Goal: Information Seeking & Learning: Learn about a topic

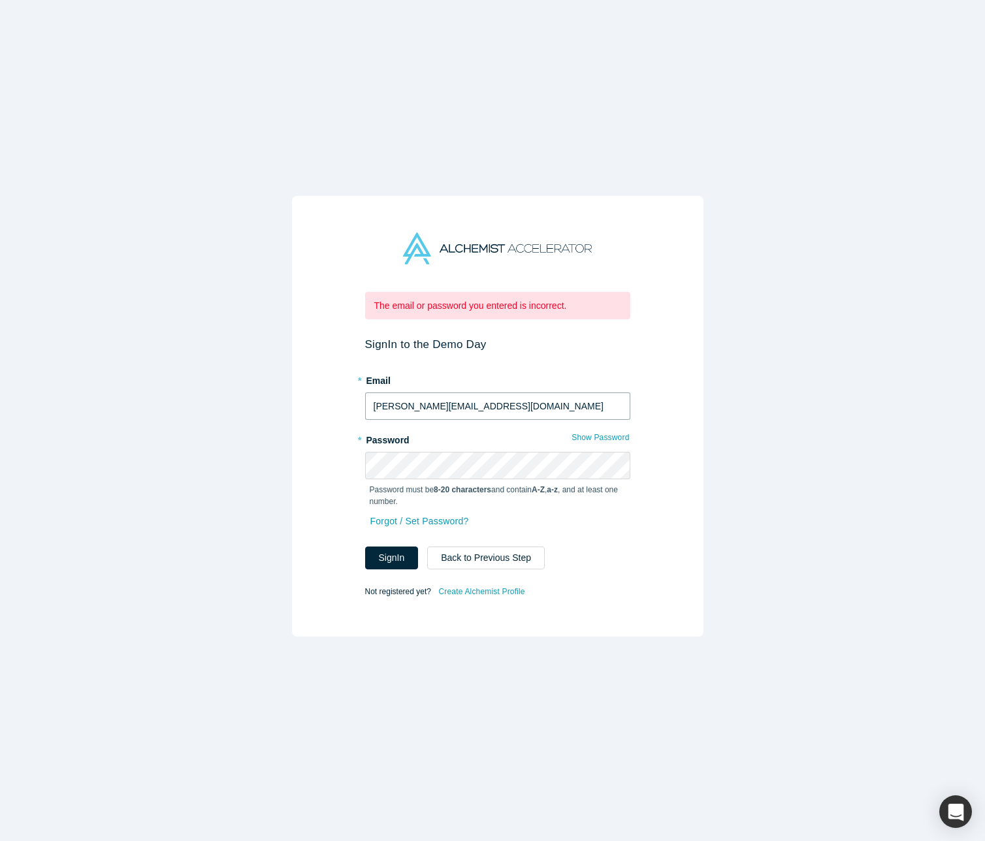
click at [455, 402] on input "[PERSON_NAME][EMAIL_ADDRESS][DOMAIN_NAME]" at bounding box center [497, 405] width 265 height 27
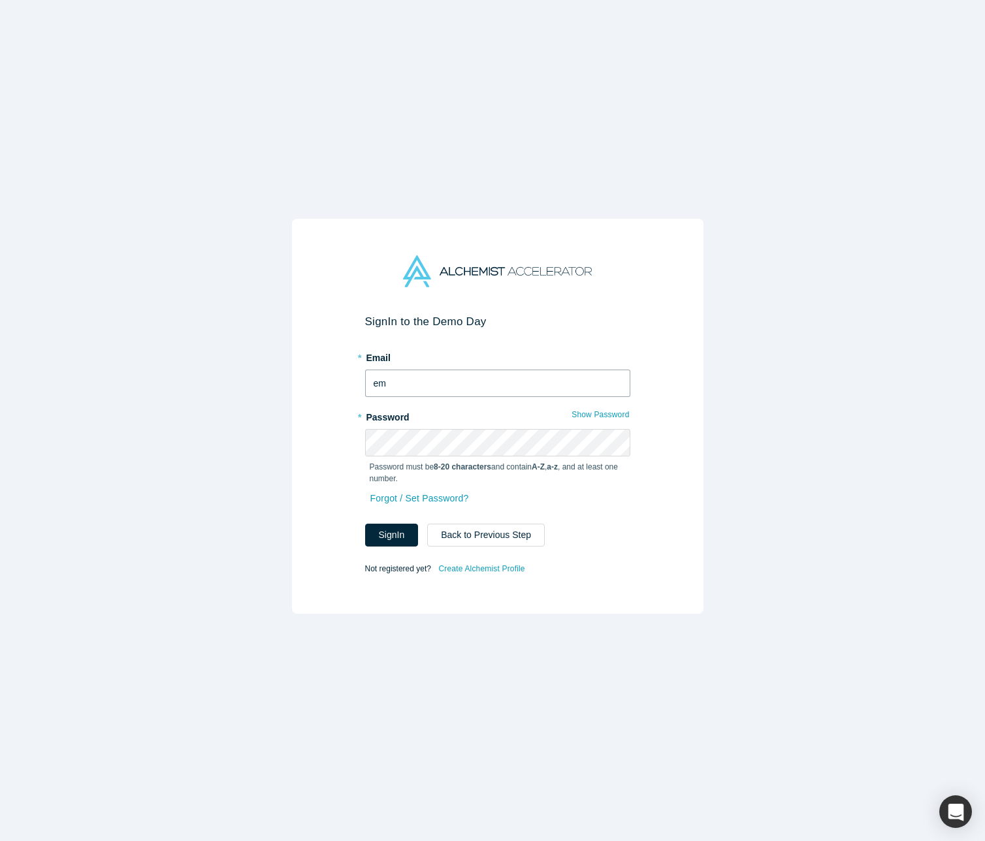
type input "e"
paste input "[PERSON_NAME][EMAIL_ADDRESS][DOMAIN_NAME]"
type input "[PERSON_NAME][EMAIL_ADDRESS][DOMAIN_NAME]"
drag, startPoint x: 300, startPoint y: 389, endPoint x: 299, endPoint y: 411, distance: 22.9
click at [300, 389] on div "Sign In to the Demo Day * Email [PERSON_NAME][EMAIL_ADDRESS][DOMAIN_NAME] * Pas…" at bounding box center [497, 416] width 411 height 395
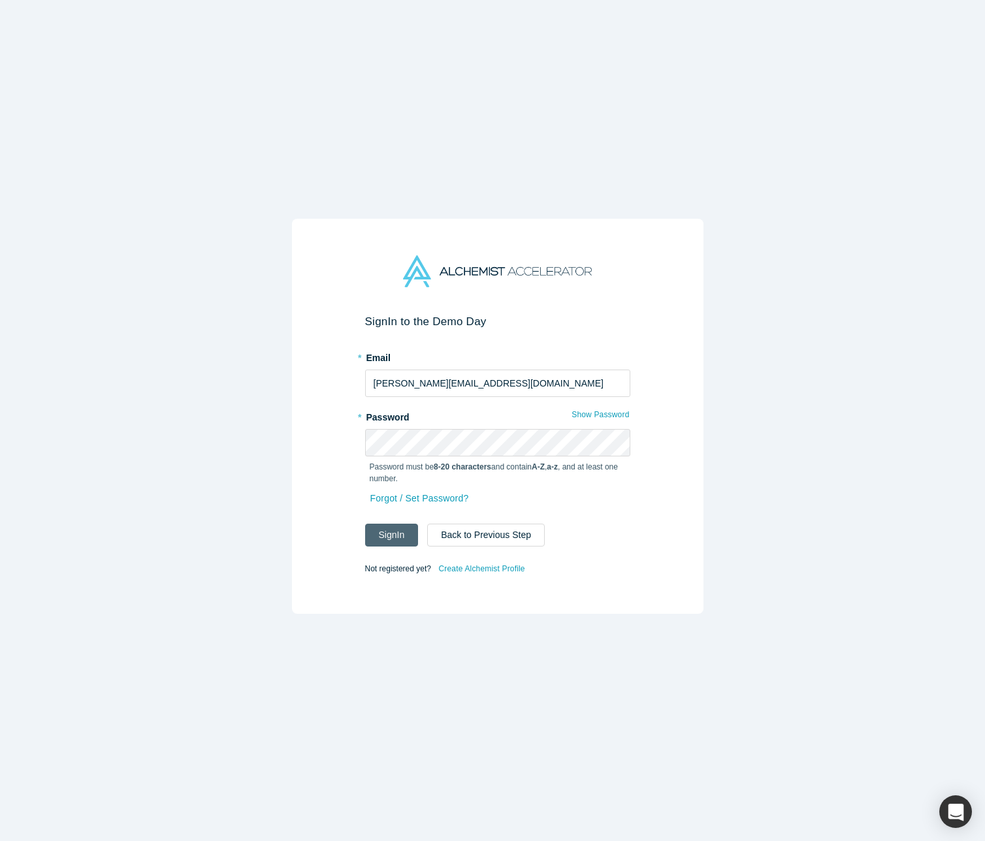
click at [391, 531] on button "Sign In" at bounding box center [392, 535] width 54 height 23
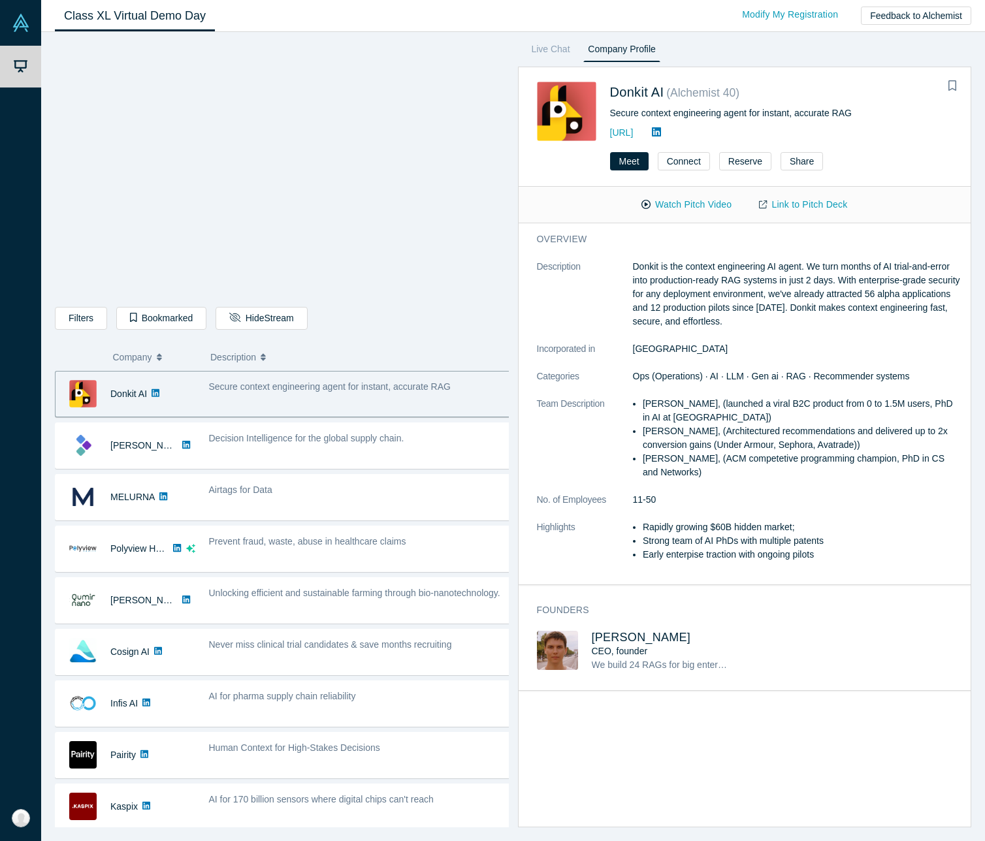
click at [829, 63] on div "Live Chat Company Profile Donkit AI ( Alchemist 40 ) Secure context engineering…" at bounding box center [740, 434] width 463 height 786
click at [188, 405] on div "Donkit AI" at bounding box center [126, 394] width 140 height 45
